Goal: Task Accomplishment & Management: Complete application form

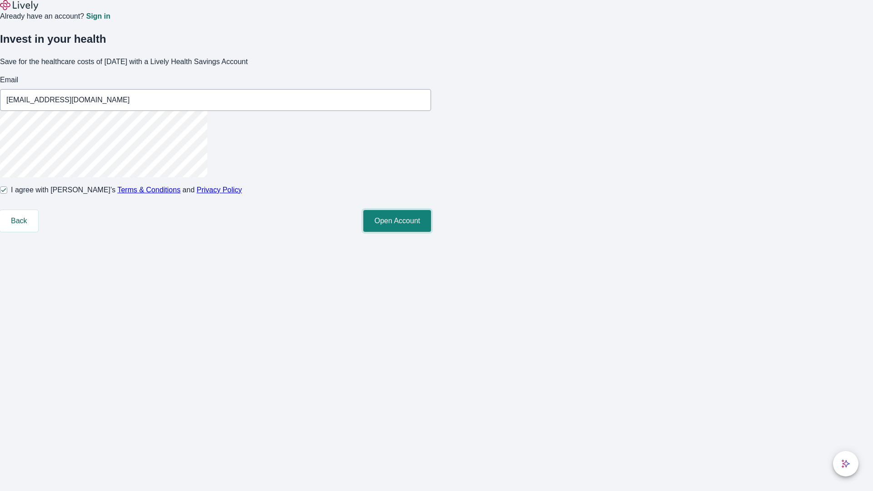
click at [431, 232] on button "Open Account" at bounding box center [397, 221] width 68 height 22
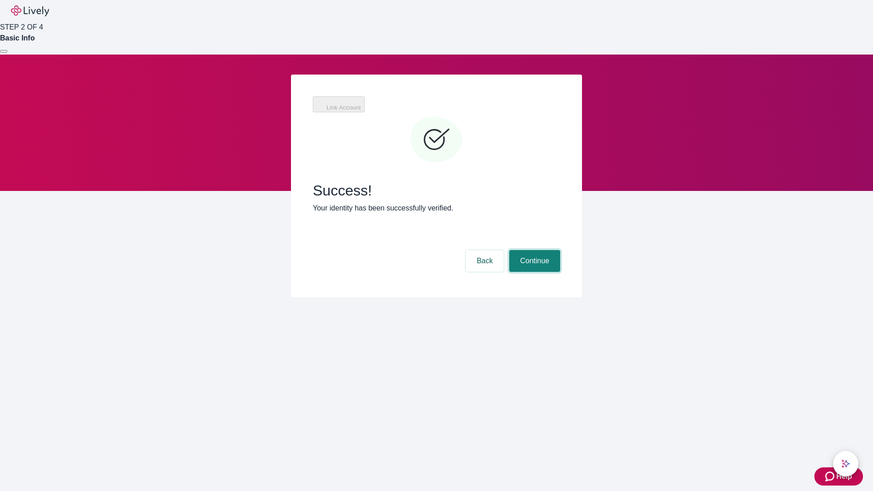
click at [534, 250] on button "Continue" at bounding box center [534, 261] width 51 height 22
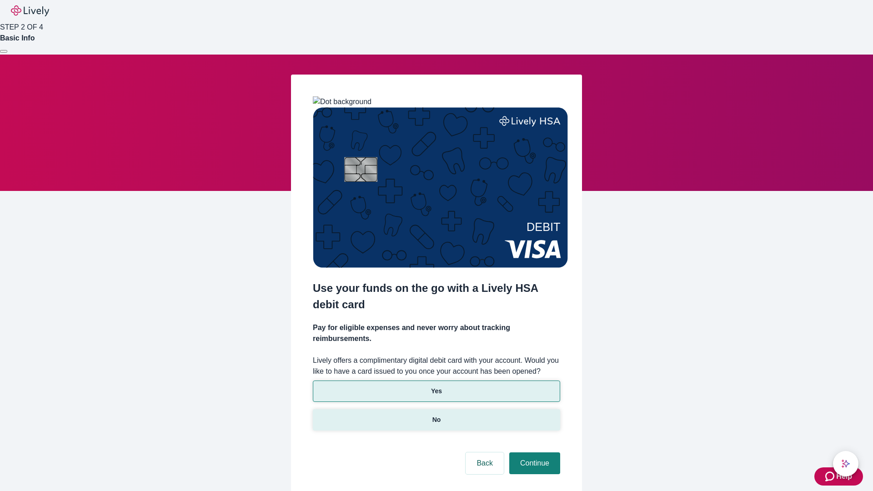
click at [436, 415] on p "No" at bounding box center [437, 420] width 9 height 10
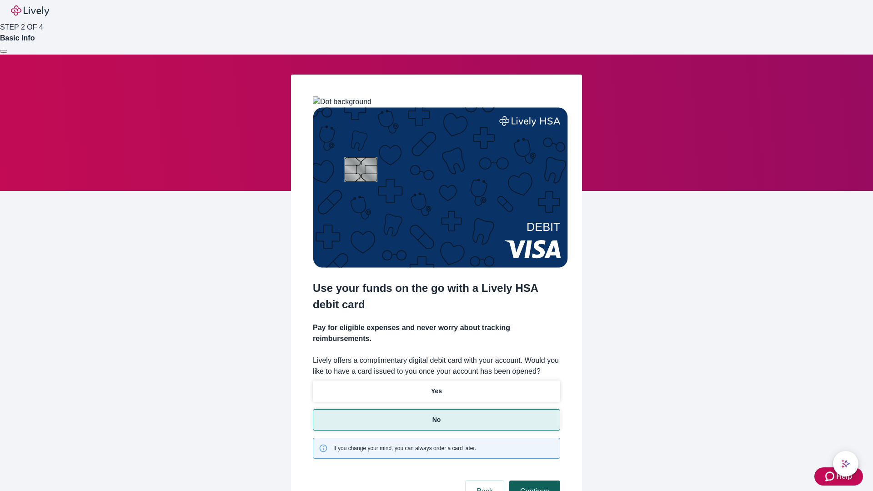
click at [534, 481] on button "Continue" at bounding box center [534, 492] width 51 height 22
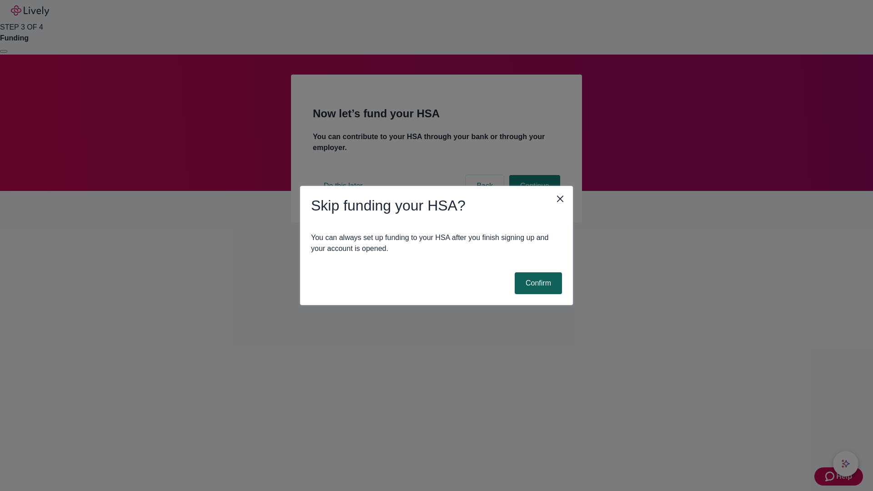
click at [537, 283] on button "Confirm" at bounding box center [538, 283] width 47 height 22
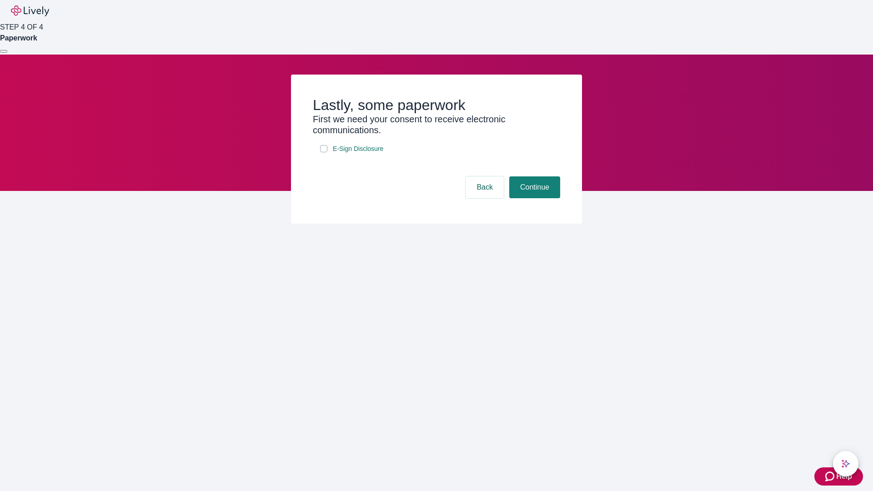
click at [324, 152] on input "E-Sign Disclosure" at bounding box center [323, 148] width 7 height 7
checkbox input "true"
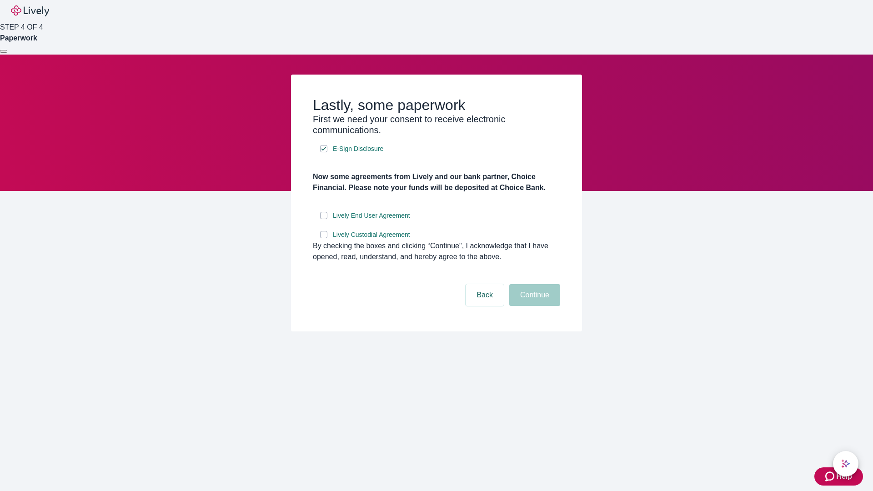
click at [324, 219] on input "Lively End User Agreement" at bounding box center [323, 215] width 7 height 7
checkbox input "true"
click at [324, 238] on input "Lively Custodial Agreement" at bounding box center [323, 234] width 7 height 7
checkbox input "true"
click at [534, 306] on button "Continue" at bounding box center [534, 295] width 51 height 22
